Goal: Transaction & Acquisition: Purchase product/service

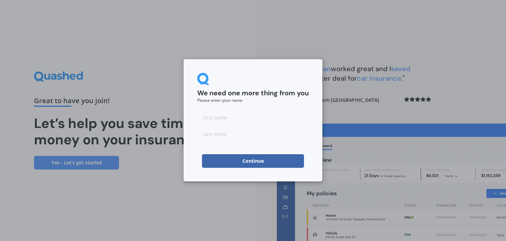
click at [260, 117] on input at bounding box center [252, 117] width 111 height 14
type input "[PERSON_NAME]"
click at [247, 159] on button "Continue" at bounding box center [253, 161] width 102 height 14
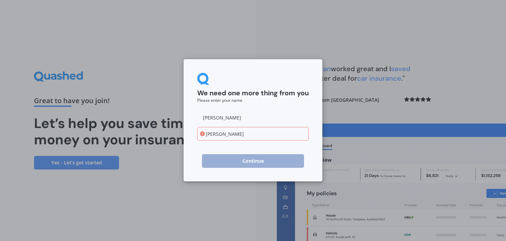
click at [212, 133] on input "[PERSON_NAME]" at bounding box center [252, 134] width 111 height 14
click at [210, 135] on input "[PERSON_NAME]" at bounding box center [252, 134] width 111 height 14
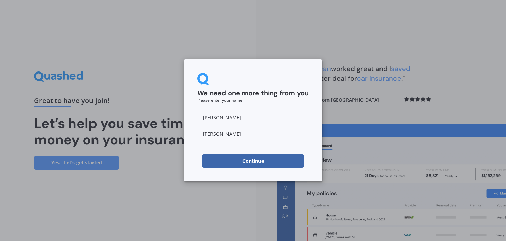
type input "[PERSON_NAME]"
click at [239, 158] on button "Continue" at bounding box center [253, 161] width 102 height 14
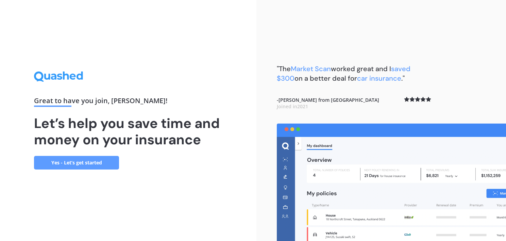
click at [96, 162] on link "Yes - Let’s get started" at bounding box center [76, 163] width 85 height 14
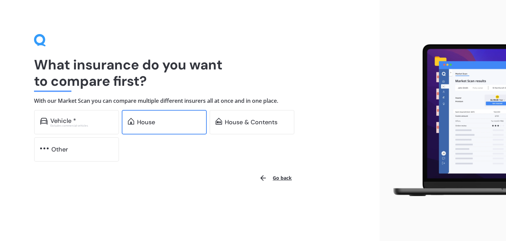
click at [147, 119] on div "House" at bounding box center [146, 122] width 18 height 7
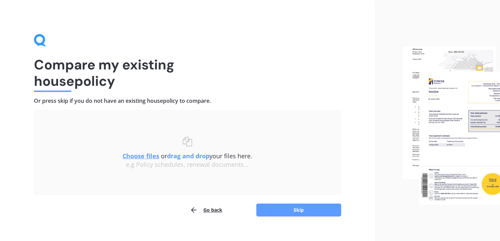
click at [177, 155] on b "drag and drop" at bounding box center [188, 156] width 42 height 8
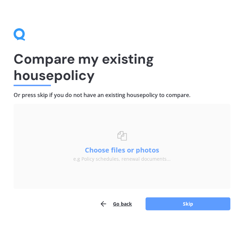
click at [92, 150] on button "Choose files or photos" at bounding box center [122, 149] width 85 height 7
click at [95, 147] on button "Choose files or photos" at bounding box center [122, 149] width 85 height 7
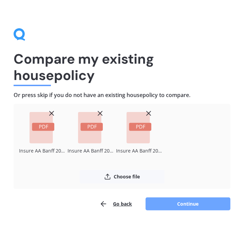
click at [183, 201] on button "Continue" at bounding box center [188, 203] width 85 height 13
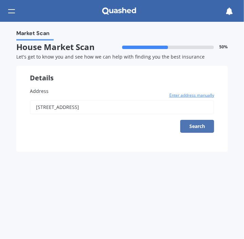
click at [198, 126] on button "Search" at bounding box center [197, 126] width 34 height 13
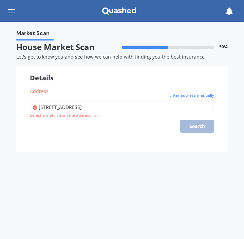
type input "[STREET_ADDRESS]"
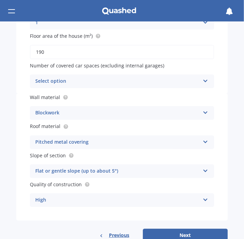
scroll to position [148, 0]
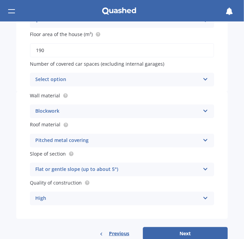
click at [204, 80] on icon at bounding box center [206, 77] width 6 height 5
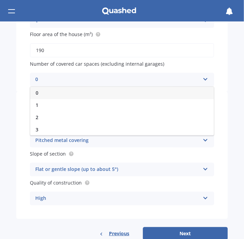
click at [163, 83] on div "0" at bounding box center [117, 79] width 165 height 8
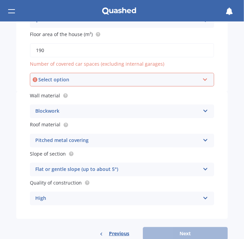
click at [203, 81] on icon at bounding box center [205, 78] width 6 height 5
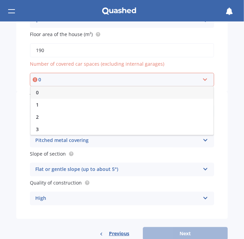
click at [51, 81] on div "0 0 1 2 3 4 5+" at bounding box center [122, 80] width 184 height 14
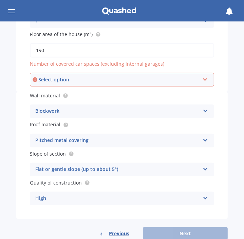
click at [202, 81] on icon at bounding box center [205, 78] width 6 height 5
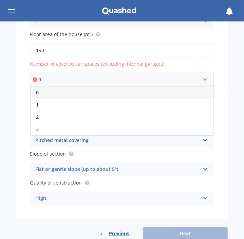
click at [38, 94] on div "0" at bounding box center [122, 92] width 183 height 12
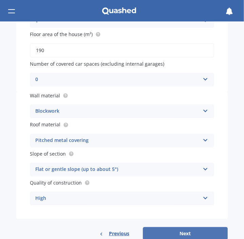
click at [187, 238] on button "Next" at bounding box center [185, 233] width 85 height 13
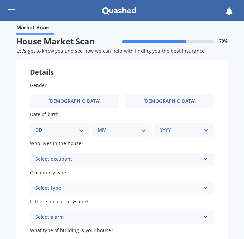
scroll to position [0, 0]
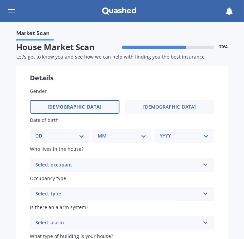
click at [74, 109] on label "[DEMOGRAPHIC_DATA]" at bounding box center [75, 107] width 90 height 14
click at [0, 0] on input "[DEMOGRAPHIC_DATA]" at bounding box center [0, 0] width 0 height 0
click at [41, 139] on select "DD 01 02 03 04 05 06 07 08 09 10 11 12 13 14 15 16 17 18 19 20 21 22 23 24 25 2…" at bounding box center [59, 135] width 49 height 7
click at [50, 139] on select "DD 01 02 03 04 05 06 07 08 09 10 11 12 13 14 15 16 17 18 19 20 21 22 23 24 25 2…" at bounding box center [59, 135] width 49 height 7
click at [41, 139] on select "DD 01 02 03 04 05 06 07 08 09 10 11 12 13 14 15 16 17 18 19 20 21 22 23 24 25 2…" at bounding box center [59, 135] width 49 height 7
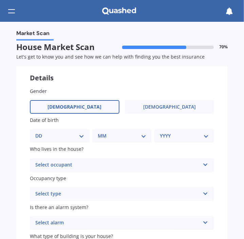
select select "28"
click at [41, 139] on select "DD 01 02 03 04 05 06 07 08 09 10 11 12 13 14 15 16 17 18 19 20 21 22 23 24 25 2…" at bounding box center [59, 135] width 49 height 7
click at [141, 139] on select "MM 01 02 03 04 05 06 07 08 09 10 11 12" at bounding box center [124, 135] width 46 height 7
select select "04"
click at [101, 139] on select "MM 01 02 03 04 05 06 07 08 09 10 11 12" at bounding box center [124, 135] width 46 height 7
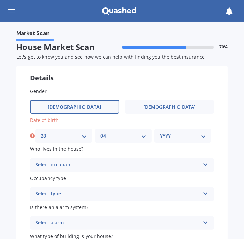
click at [201, 139] on select "YYYY 2009 2008 2007 2006 2005 2004 2003 2002 2001 2000 1999 1998 1997 1996 1995…" at bounding box center [183, 135] width 46 height 7
select select "1946"
click at [160, 139] on select "YYYY 2009 2008 2007 2006 2005 2004 2003 2002 2001 2000 1999 1998 1997 1996 1995…" at bounding box center [183, 135] width 46 height 7
click at [204, 165] on icon at bounding box center [206, 163] width 6 height 5
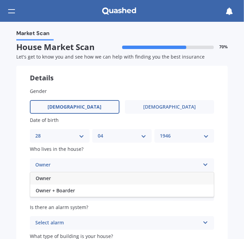
click at [49, 181] on span "Owner" at bounding box center [43, 178] width 15 height 6
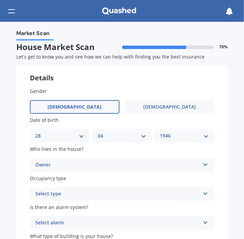
click at [204, 194] on icon at bounding box center [206, 192] width 6 height 5
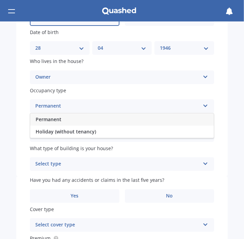
scroll to position [94, 0]
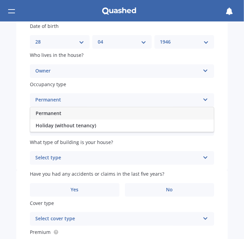
click at [61, 116] on span "Permanent" at bounding box center [49, 113] width 26 height 6
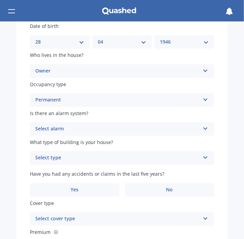
click at [203, 129] on icon at bounding box center [206, 127] width 6 height 5
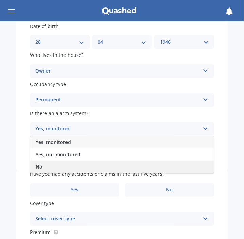
click at [43, 173] on div "No" at bounding box center [122, 166] width 184 height 12
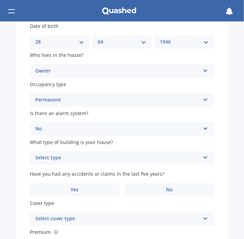
click at [203, 158] on icon at bounding box center [206, 156] width 6 height 5
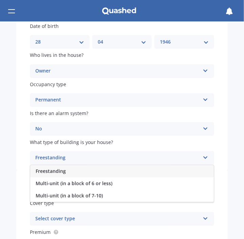
click at [63, 174] on span "Freestanding" at bounding box center [51, 170] width 30 height 6
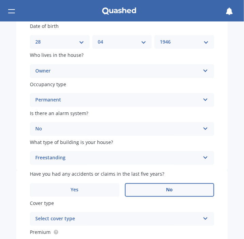
click at [179, 196] on label "No" at bounding box center [170, 190] width 90 height 14
click at [0, 0] on input "No" at bounding box center [0, 0] width 0 height 0
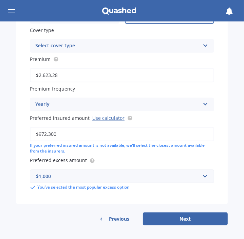
click at [203, 42] on icon at bounding box center [206, 44] width 6 height 5
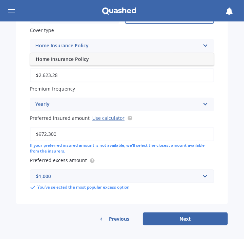
click at [129, 53] on div "Home Insurance Policy" at bounding box center [122, 59] width 184 height 12
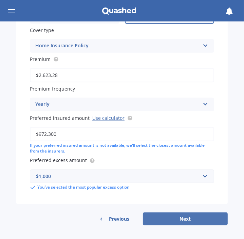
click at [187, 219] on button "Next" at bounding box center [185, 218] width 85 height 13
select select "28"
select select "04"
select select "1946"
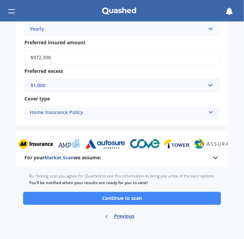
scroll to position [553, 0]
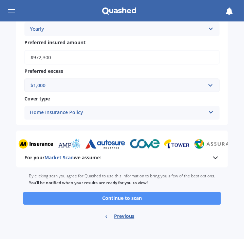
click at [146, 197] on button "Continue to scan" at bounding box center [122, 198] width 198 height 13
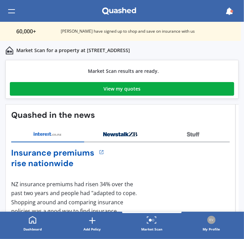
click at [105, 90] on div "View my quotes" at bounding box center [122, 89] width 37 height 14
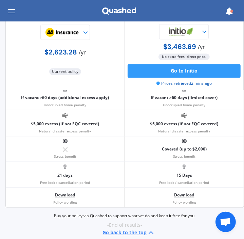
scroll to position [666, 0]
